Goal: Navigation & Orientation: Find specific page/section

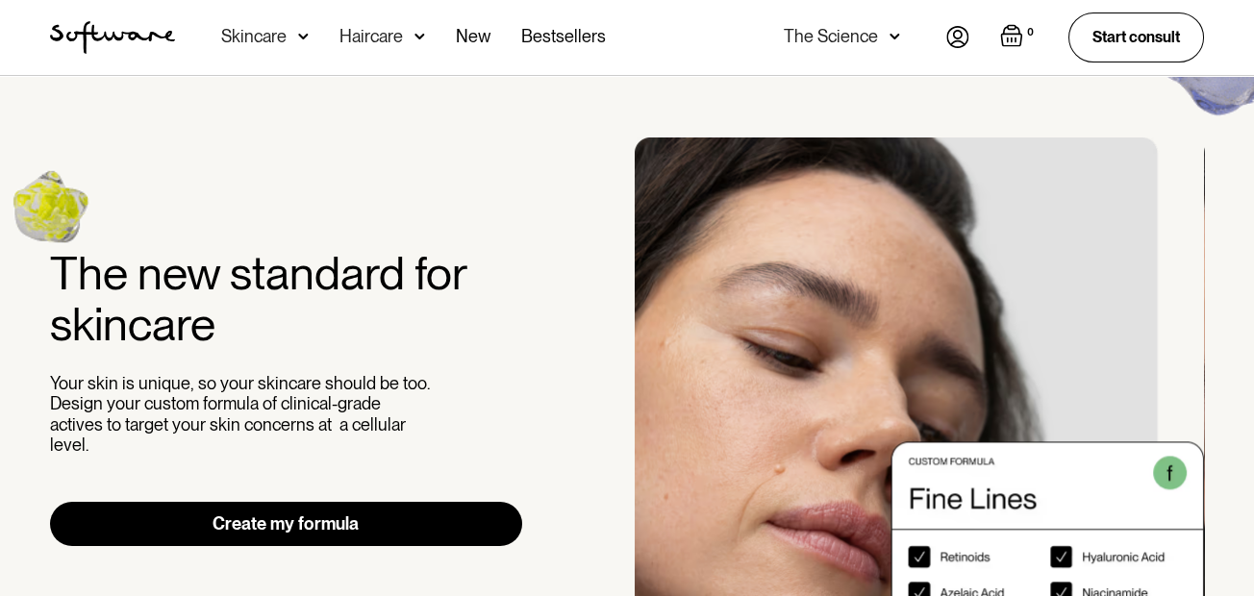
click at [948, 52] on div "0 Your Cart ( 0 items) Free shipping on all orders above $49! You might also be…" at bounding box center [1076, 37] width 258 height 49
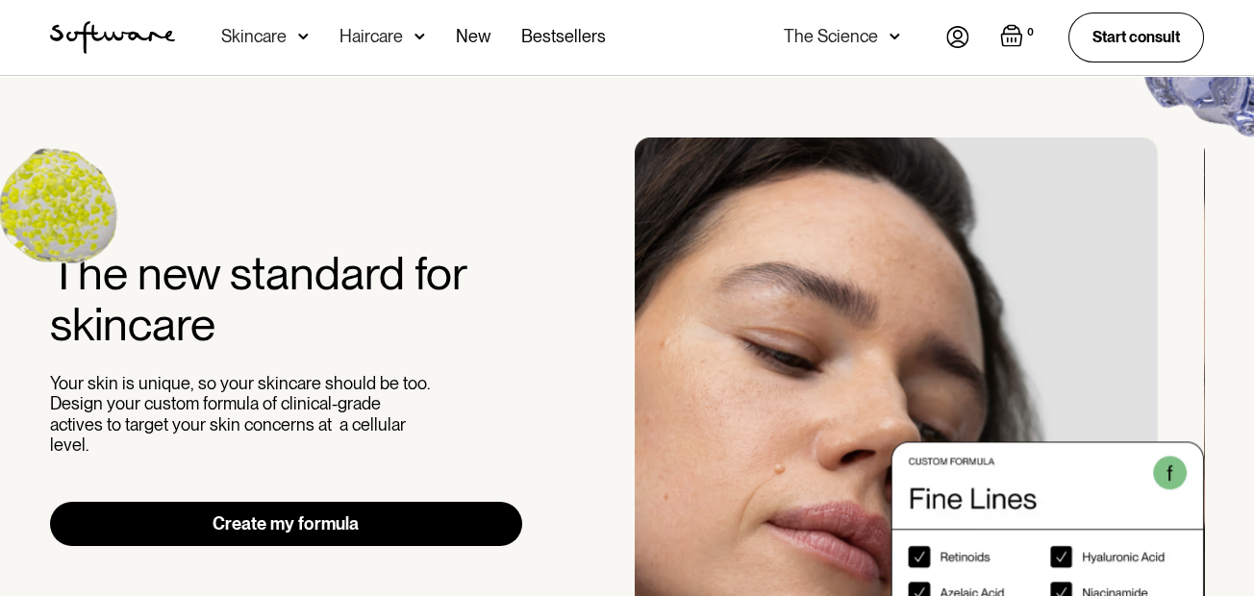
click at [962, 32] on img at bounding box center [958, 37] width 23 height 22
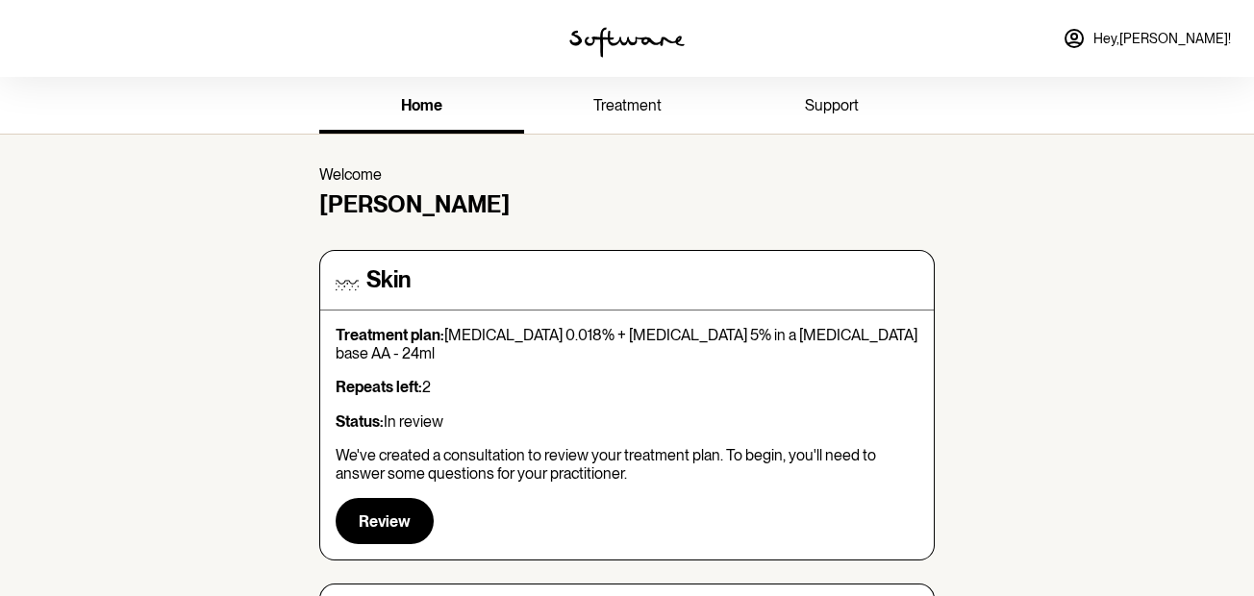
click at [1086, 47] on icon at bounding box center [1074, 38] width 23 height 23
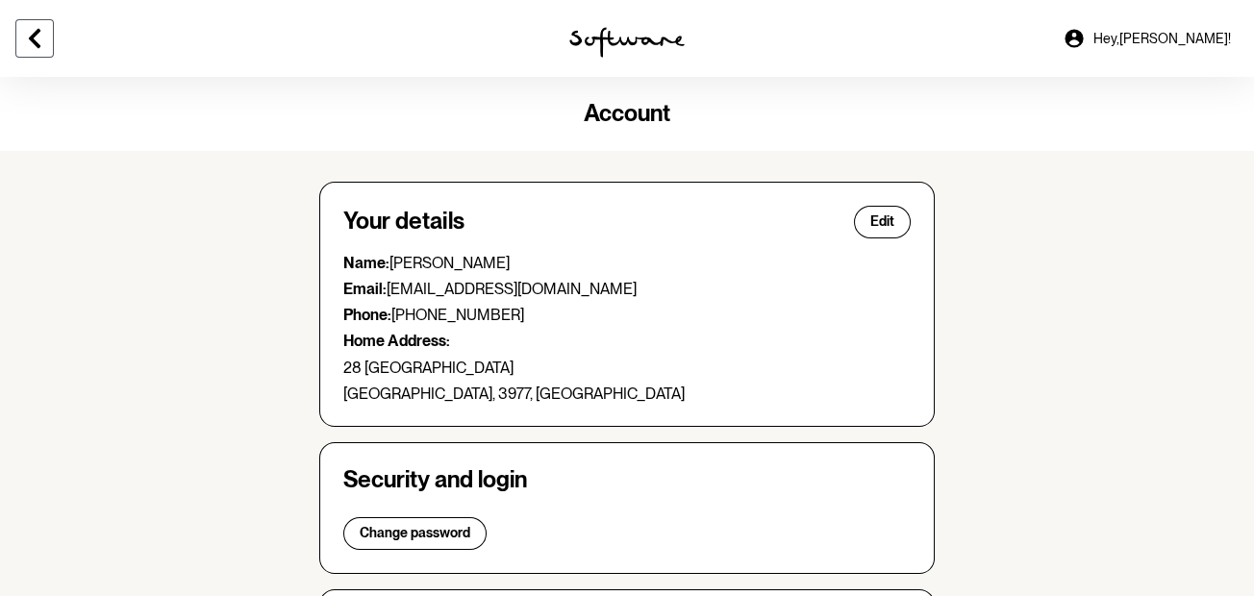
click at [38, 41] on icon at bounding box center [34, 38] width 23 height 23
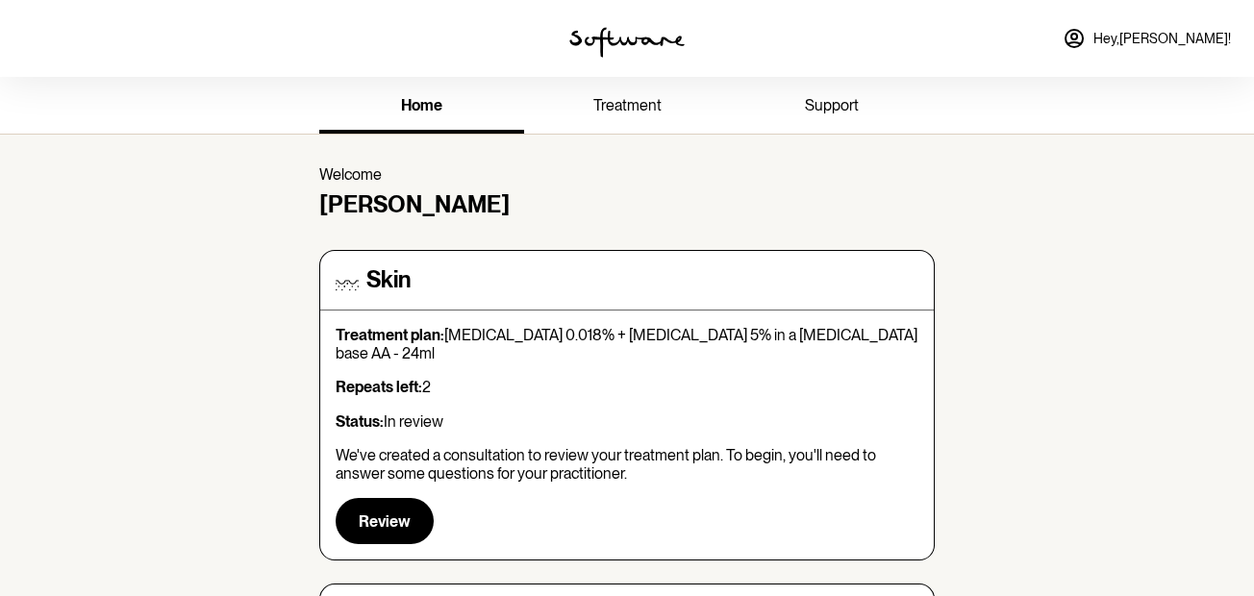
click at [604, 81] on link "treatment" at bounding box center [626, 107] width 205 height 53
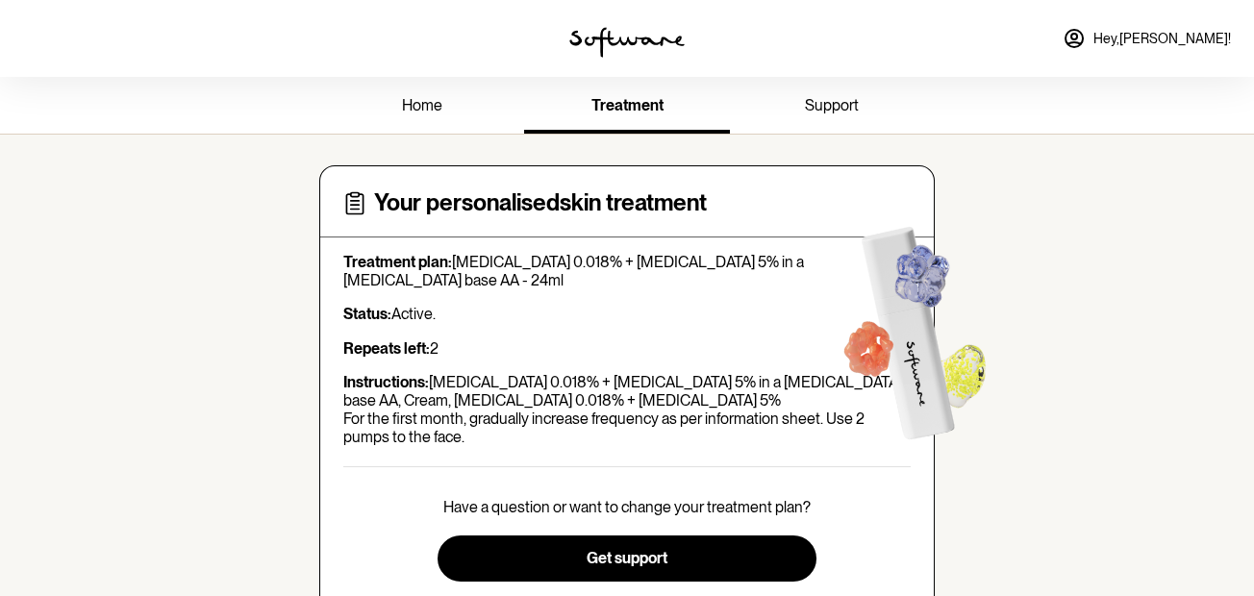
click at [832, 104] on span "support" at bounding box center [832, 105] width 54 height 18
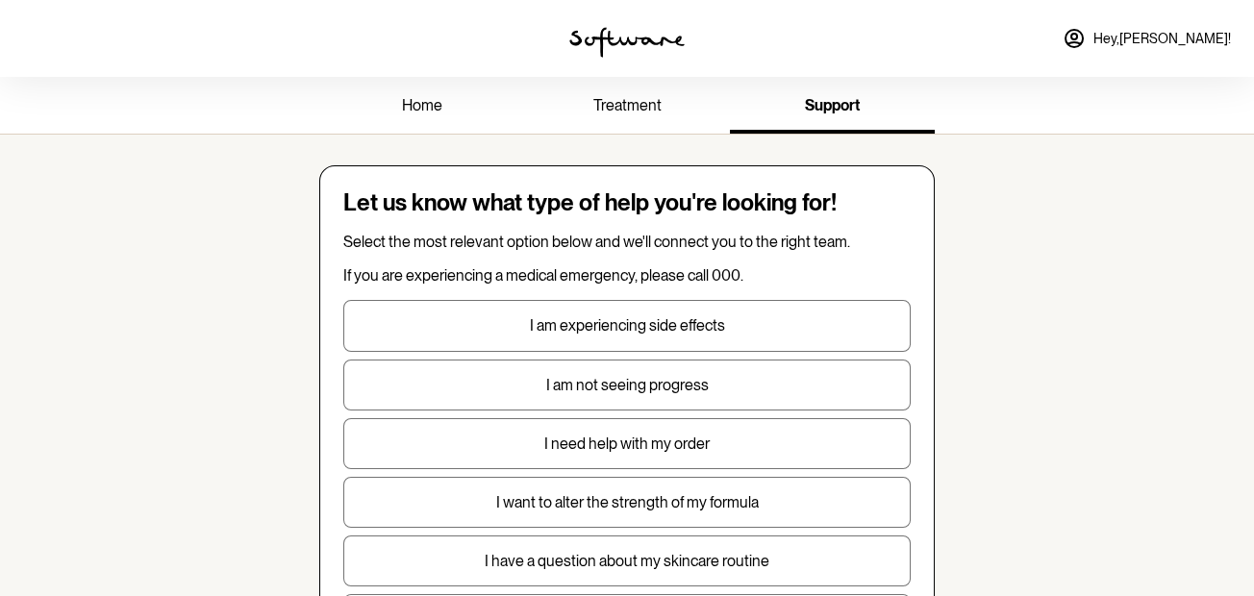
click at [427, 102] on span "home" at bounding box center [422, 105] width 40 height 18
